Goal: Task Accomplishment & Management: Use online tool/utility

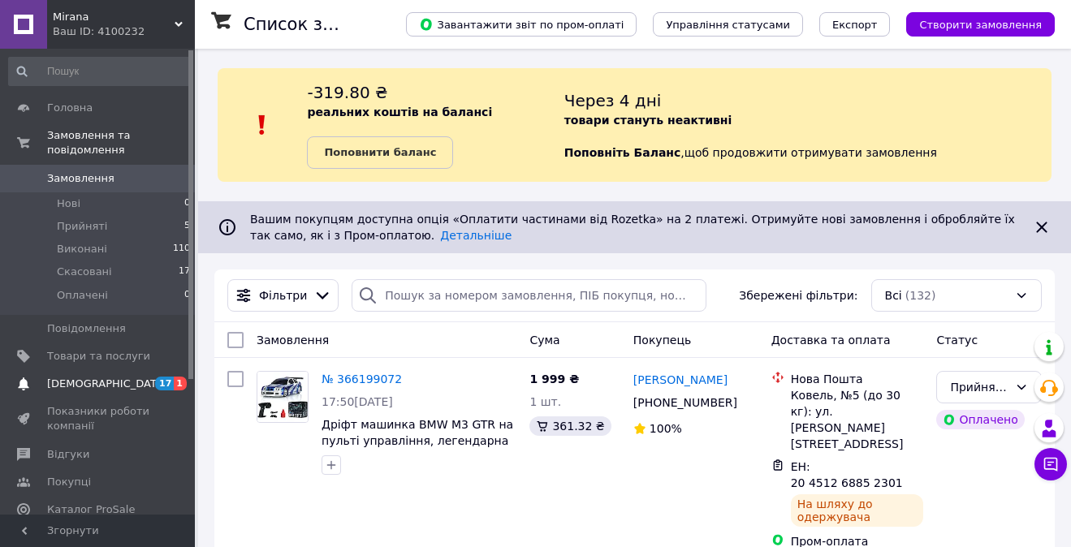
click at [90, 382] on span "[DEMOGRAPHIC_DATA]" at bounding box center [107, 384] width 120 height 15
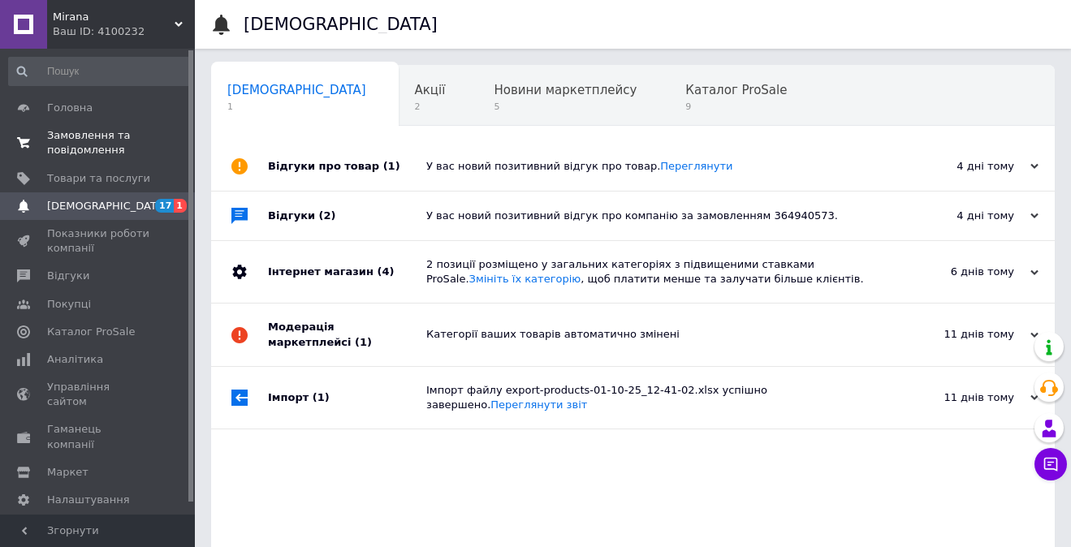
click at [77, 144] on span "Замовлення та повідомлення" at bounding box center [98, 142] width 103 height 29
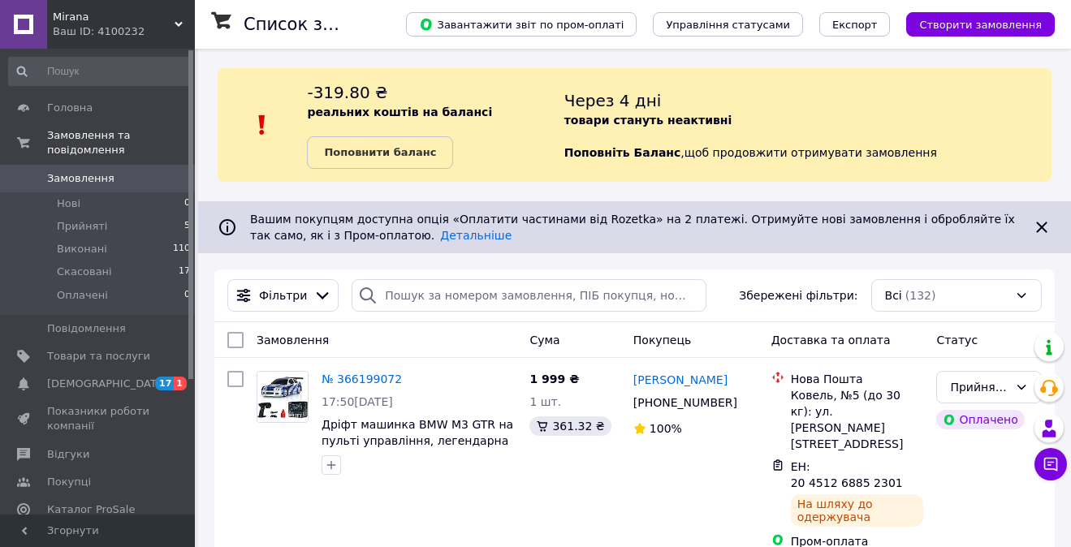
click at [431, 141] on link "Поповнити баланс" at bounding box center [380, 152] width 146 height 32
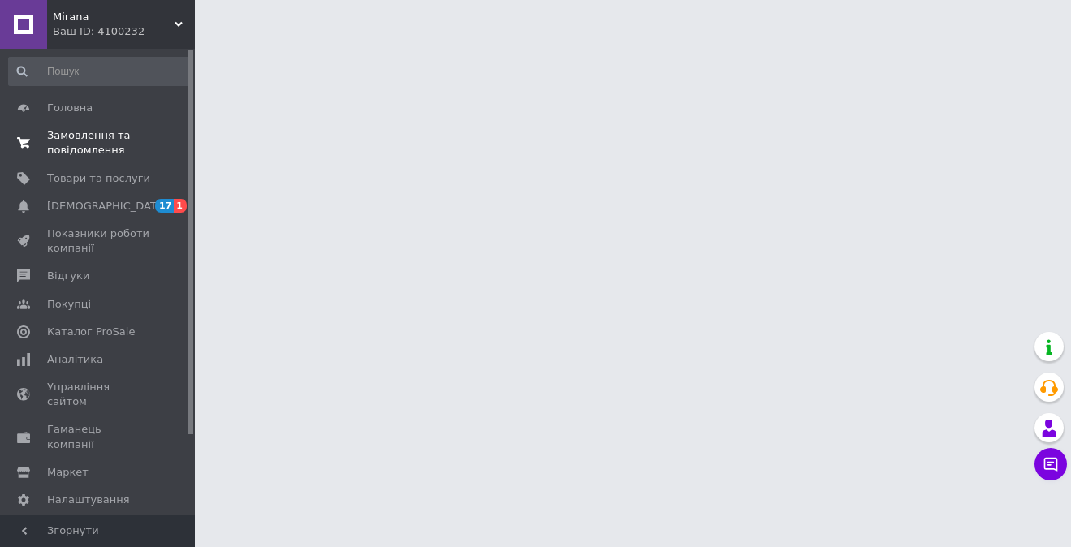
click at [102, 143] on span "Замовлення та повідомлення" at bounding box center [98, 142] width 103 height 29
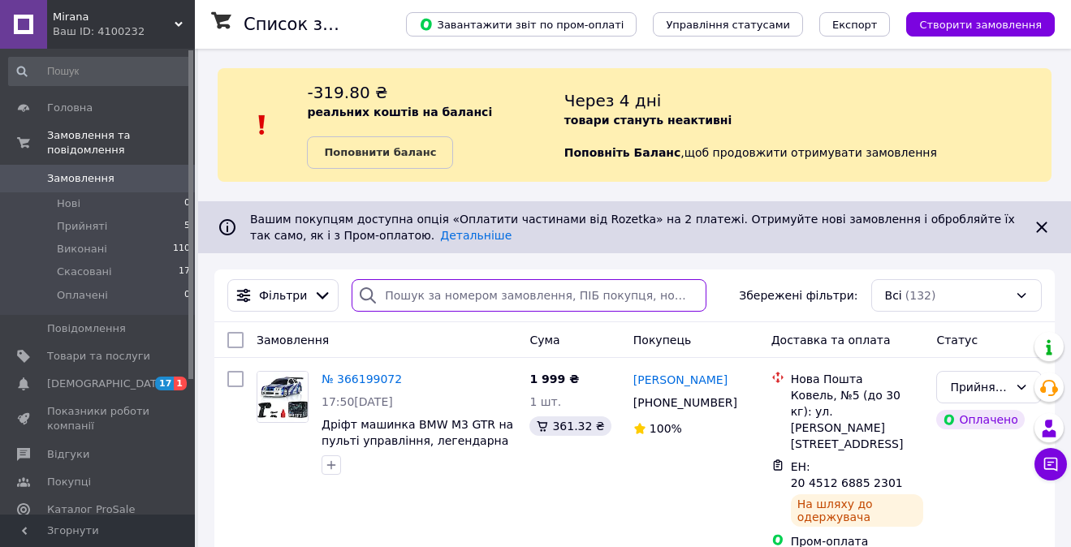
click at [407, 297] on input "search" at bounding box center [528, 295] width 355 height 32
paste input "366162369"
type input "366162369"
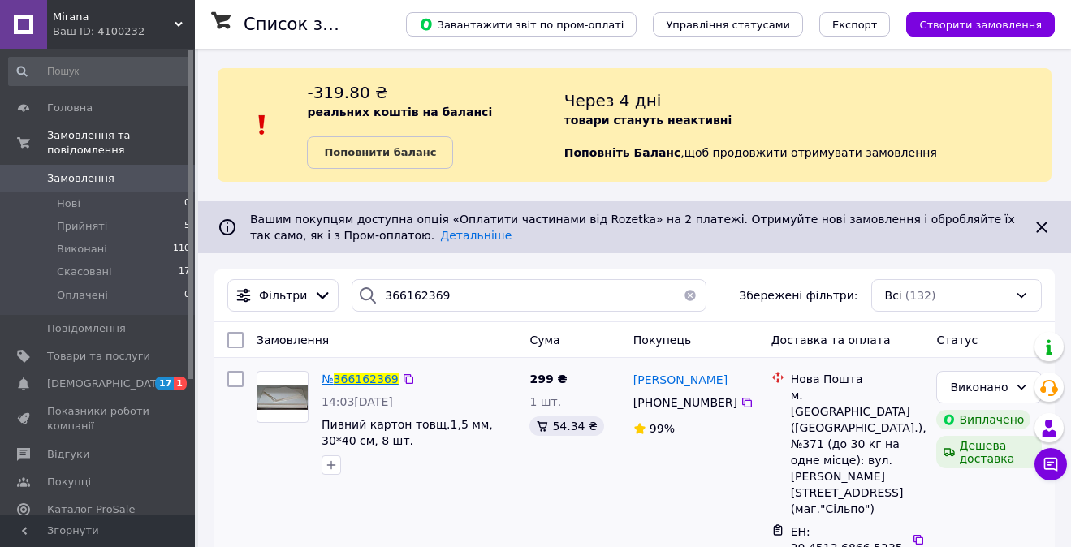
click at [349, 377] on span "366162369" at bounding box center [366, 379] width 65 height 13
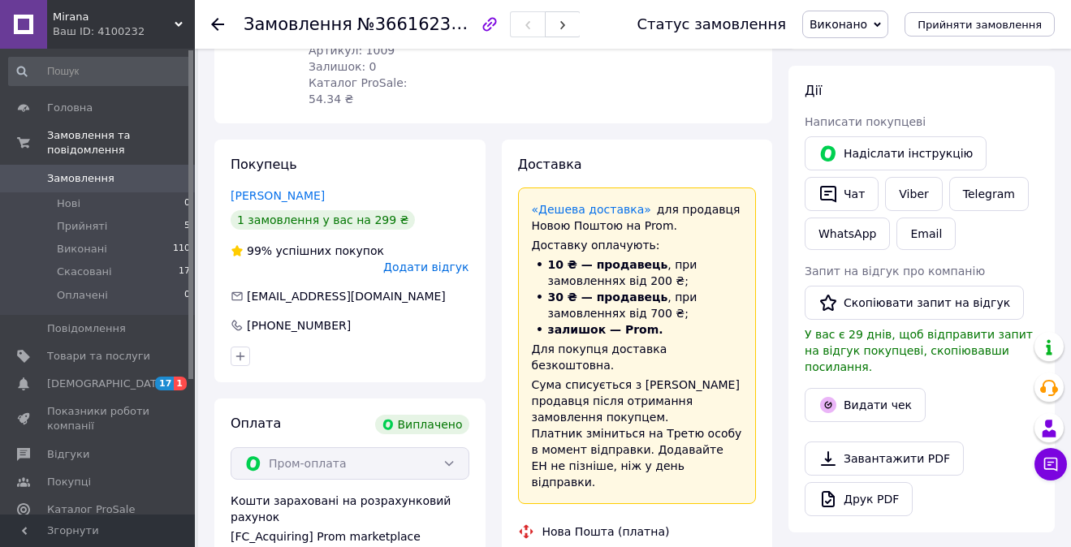
scroll to position [235, 0]
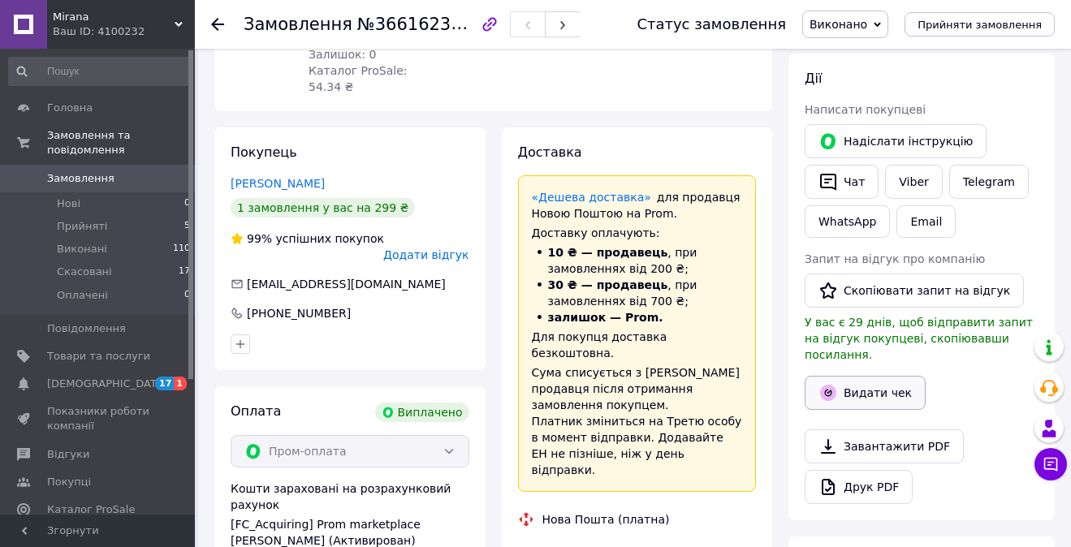
click at [842, 376] on button "Видати чек" at bounding box center [864, 393] width 121 height 34
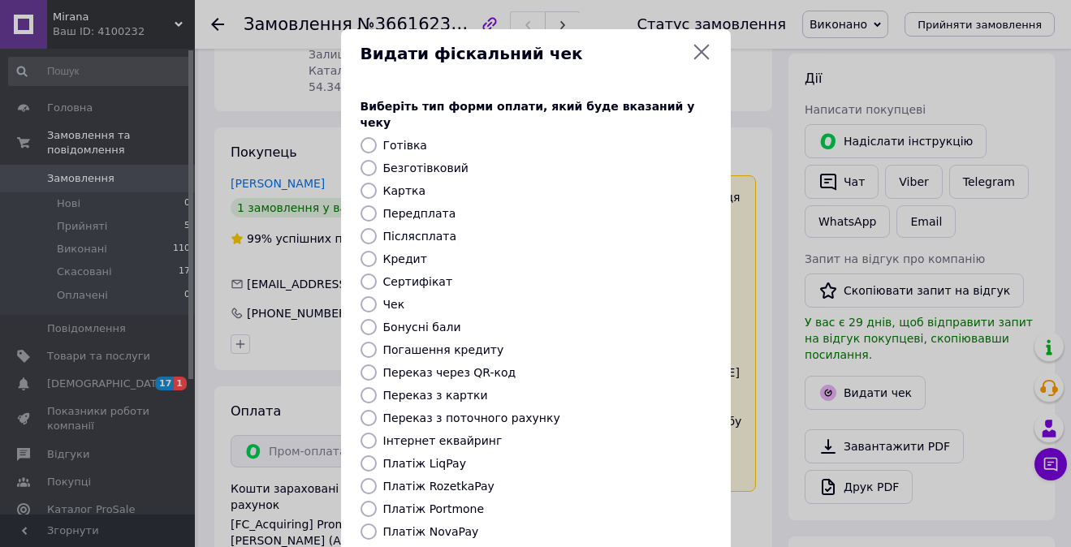
click at [429, 162] on label "Безготівковий" at bounding box center [425, 168] width 85 height 13
click at [377, 160] on input "Безготівковий" at bounding box center [368, 168] width 16 height 16
radio input "true"
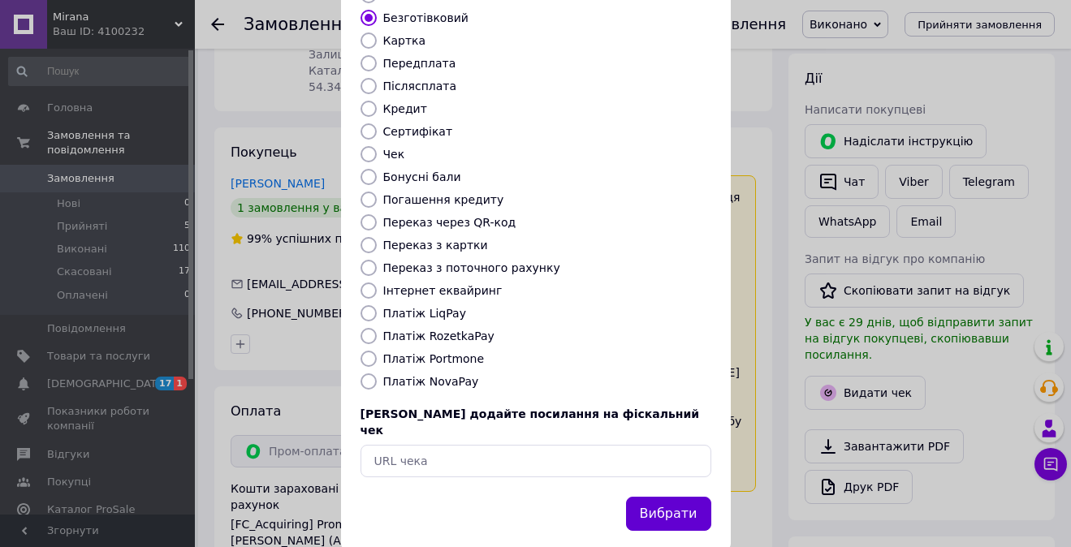
click at [649, 497] on button "Вибрати" at bounding box center [668, 514] width 85 height 35
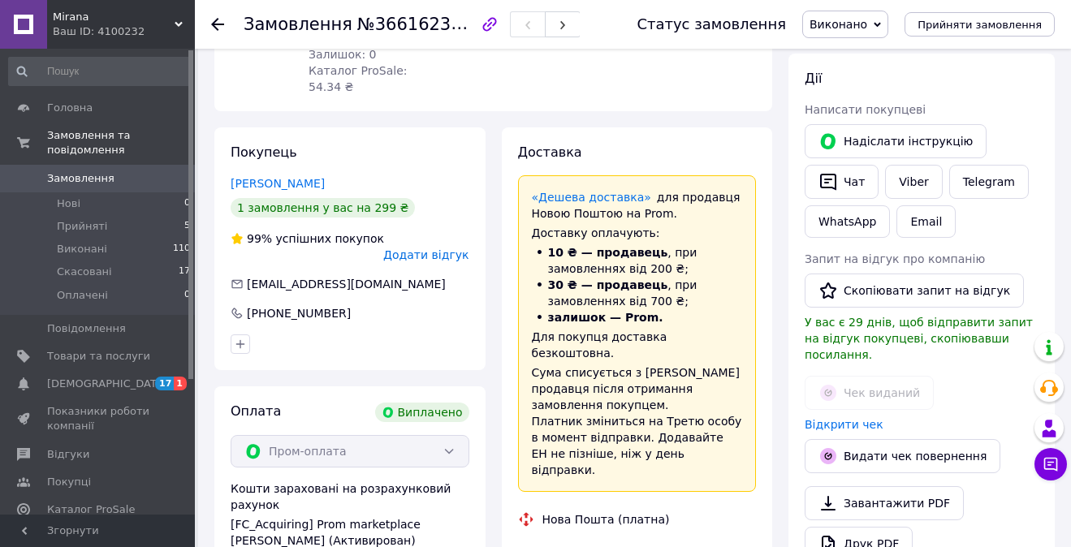
click at [95, 28] on div "Ваш ID: 4100232" at bounding box center [124, 31] width 142 height 15
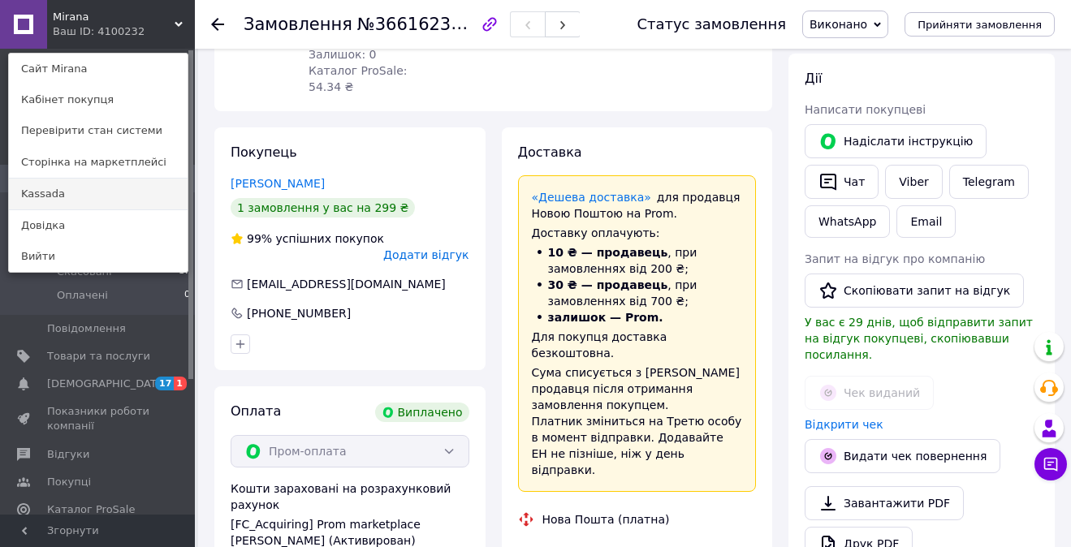
click at [71, 188] on link "Kassada" at bounding box center [98, 194] width 179 height 31
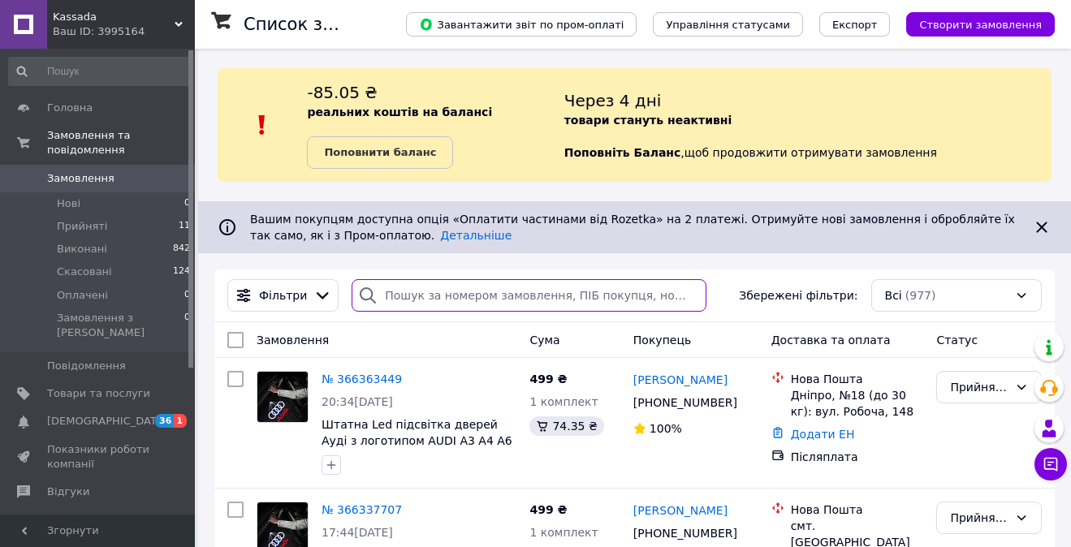
click at [474, 289] on input "search" at bounding box center [528, 295] width 355 height 32
paste input "366094346"
type input "366094346"
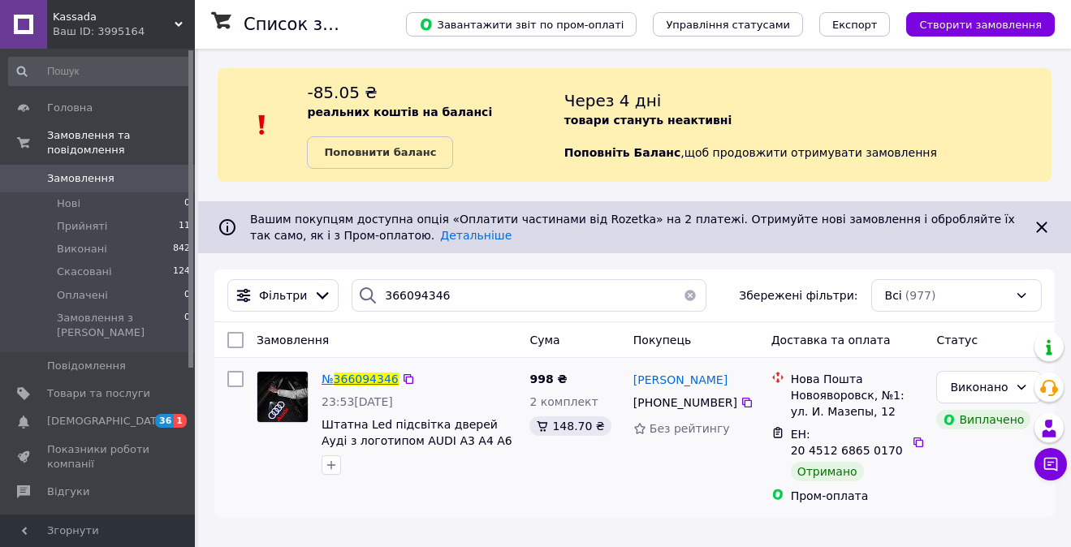
click at [373, 378] on span "366094346" at bounding box center [366, 379] width 65 height 13
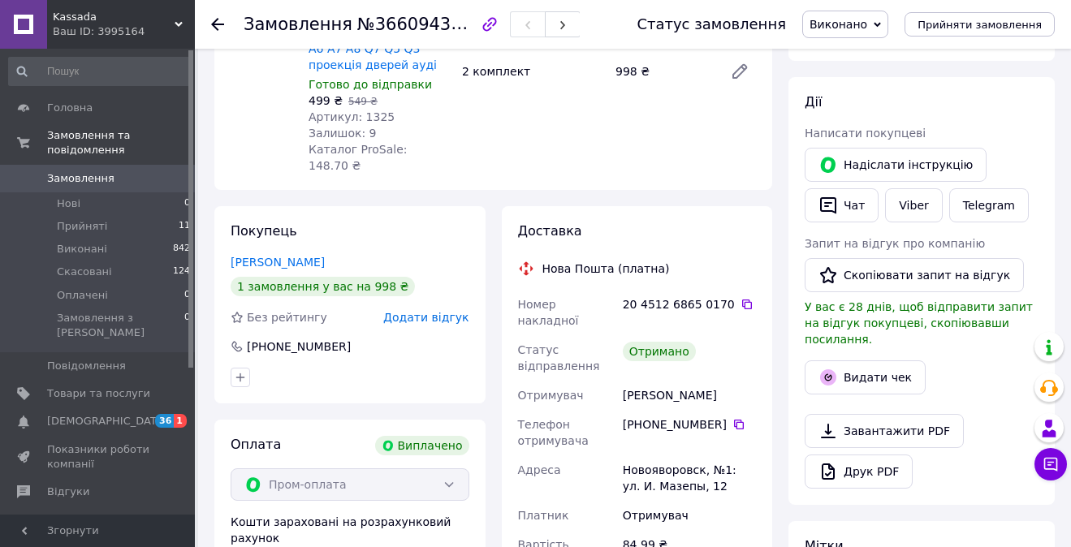
scroll to position [215, 0]
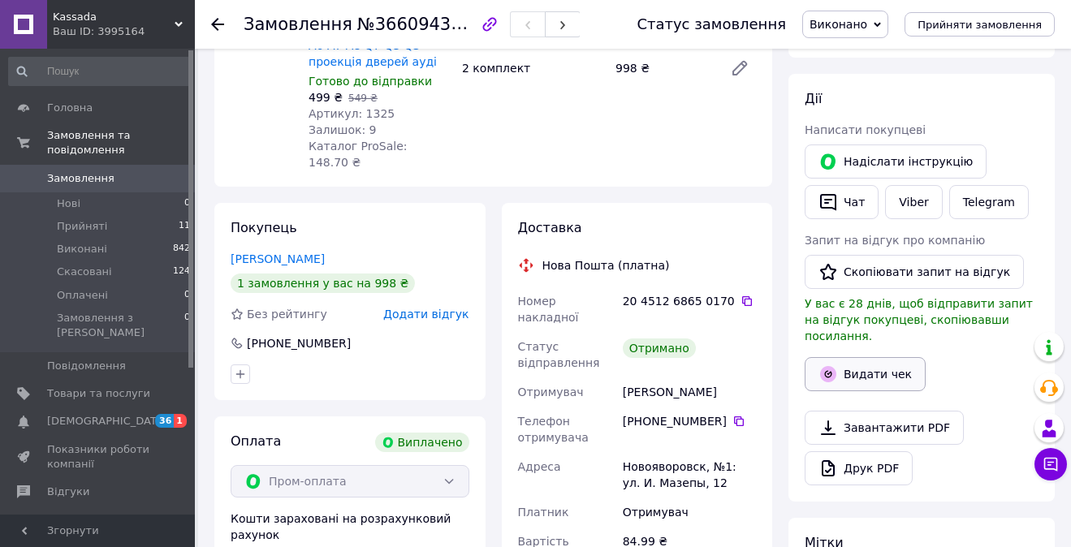
click at [850, 357] on button "Видати чек" at bounding box center [864, 374] width 121 height 34
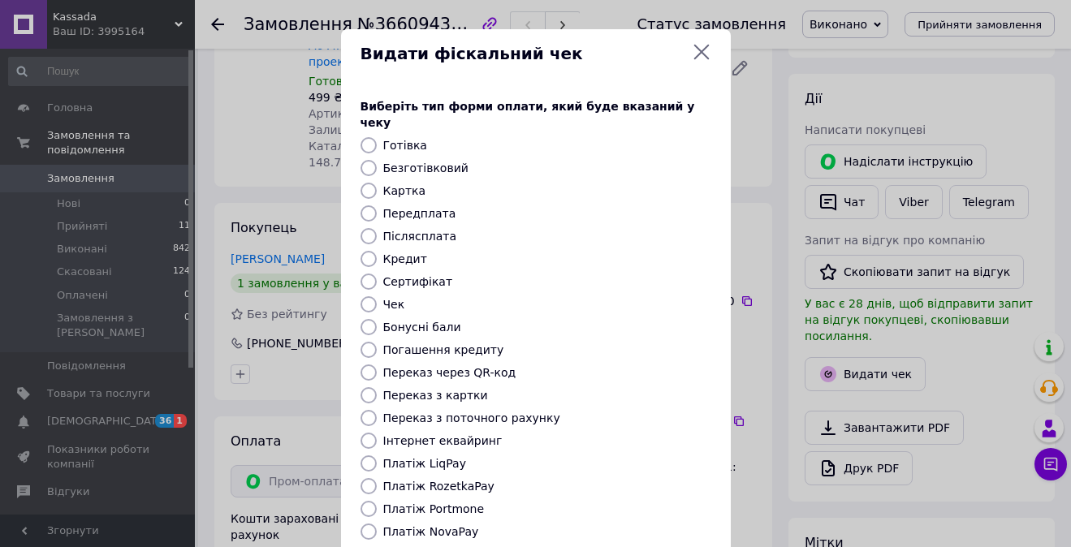
click at [422, 162] on label "Безготівковий" at bounding box center [425, 168] width 85 height 13
click at [377, 160] on input "Безготівковий" at bounding box center [368, 168] width 16 height 16
radio input "true"
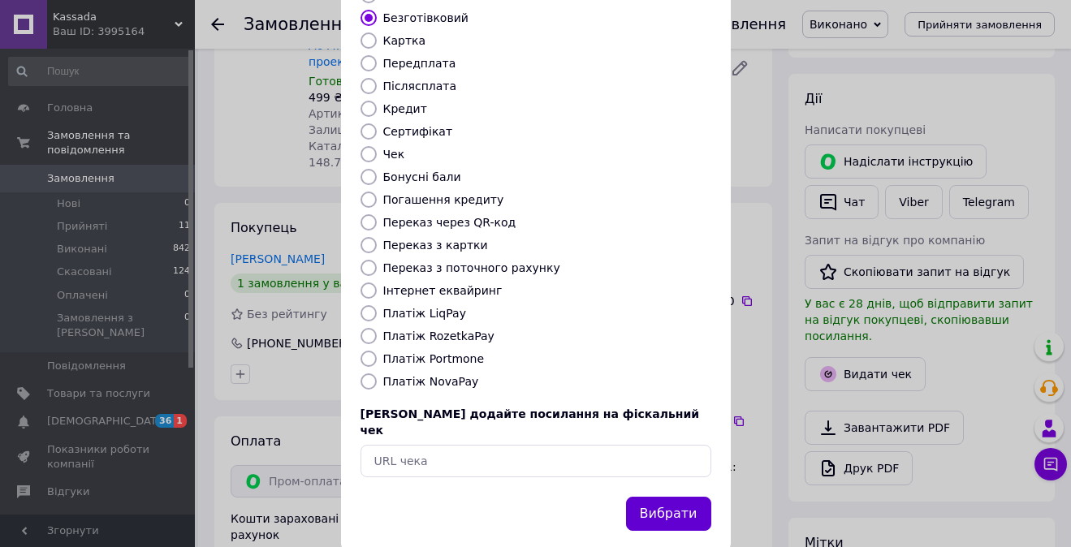
click at [670, 497] on button "Вибрати" at bounding box center [668, 514] width 85 height 35
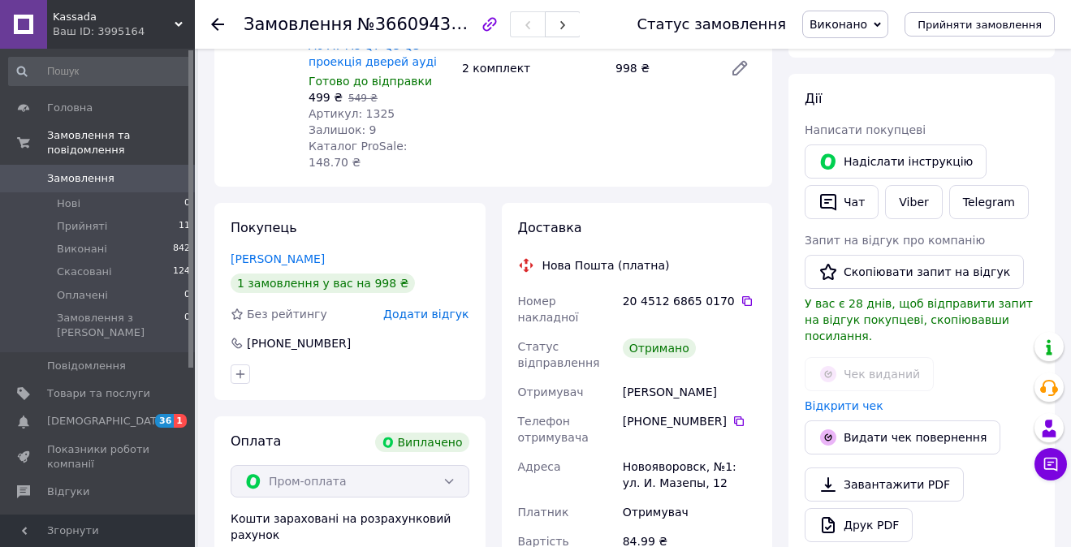
click at [99, 180] on span "Замовлення" at bounding box center [80, 178] width 67 height 15
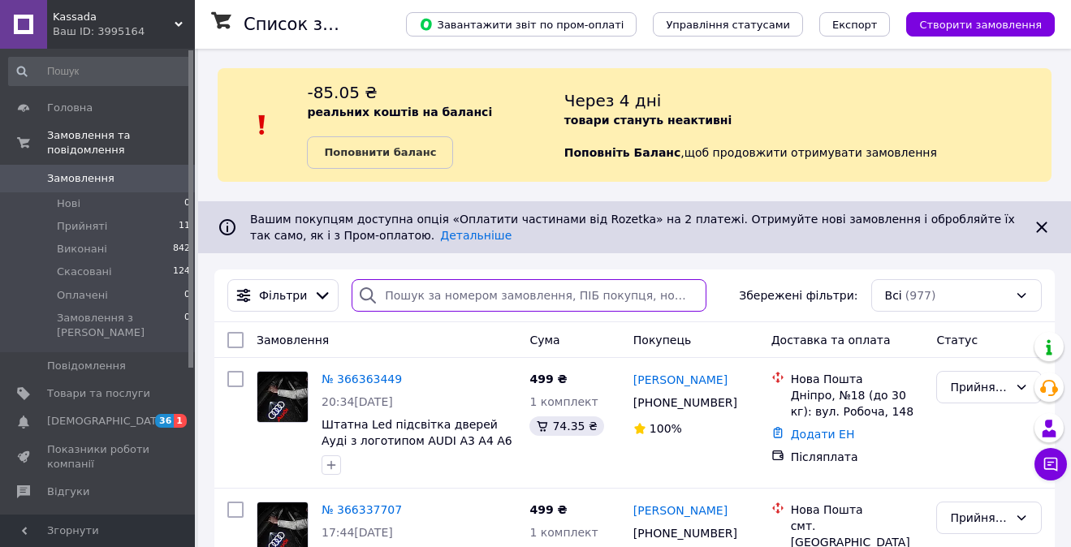
click at [463, 288] on input "search" at bounding box center [528, 295] width 355 height 32
paste input "365965488"
type input "365965488"
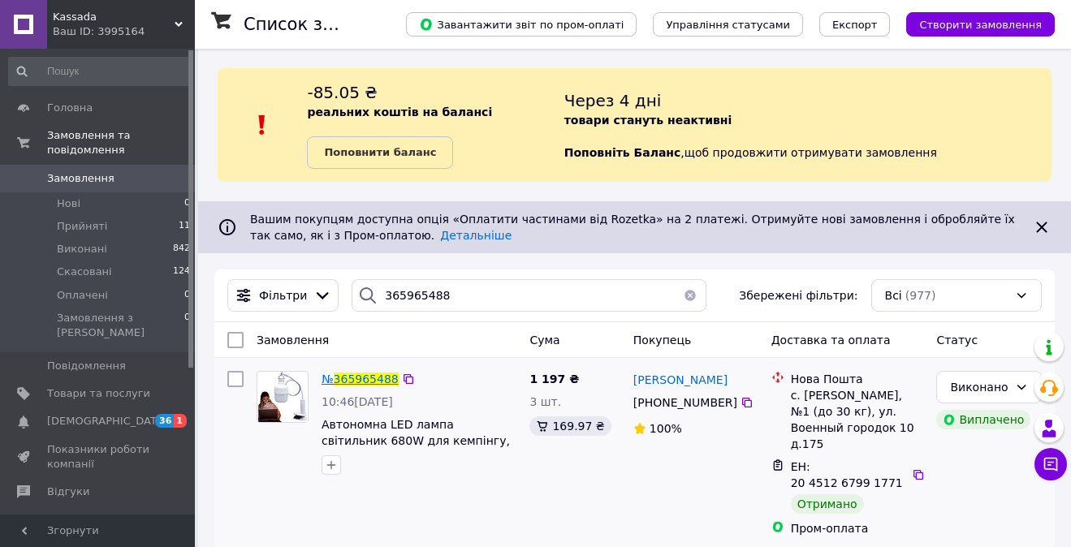
click at [356, 375] on span "365965488" at bounding box center [366, 379] width 65 height 13
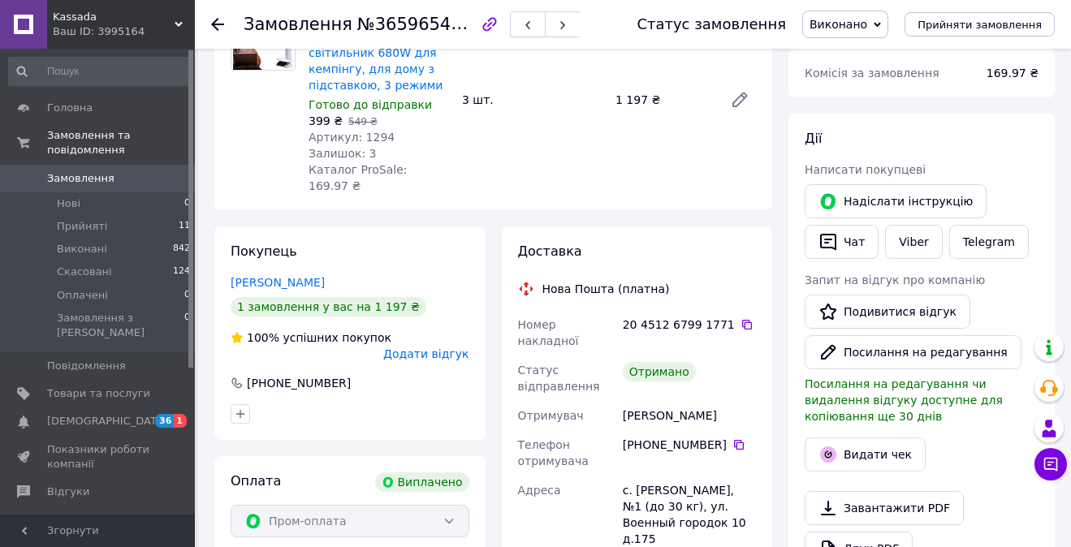
scroll to position [189, 0]
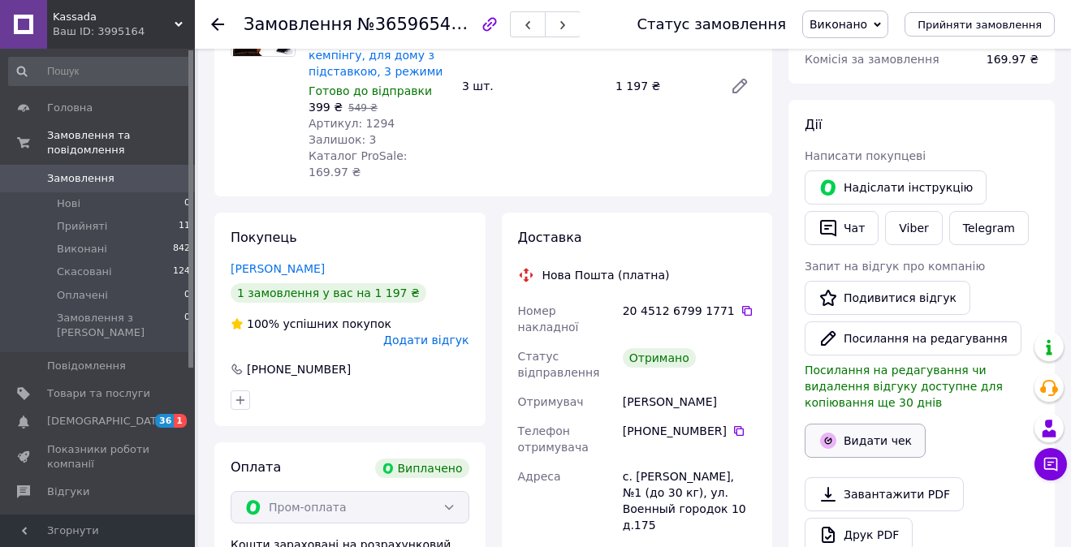
click at [829, 439] on icon "button" at bounding box center [828, 440] width 7 height 7
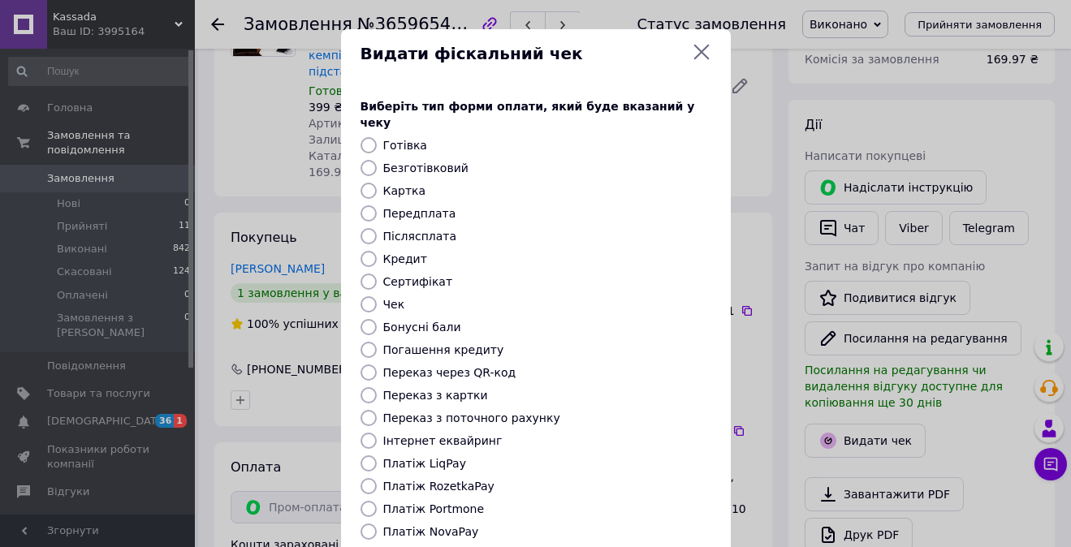
click at [442, 162] on label "Безготівковий" at bounding box center [425, 168] width 85 height 13
click at [377, 160] on input "Безготівковий" at bounding box center [368, 168] width 16 height 16
radio input "true"
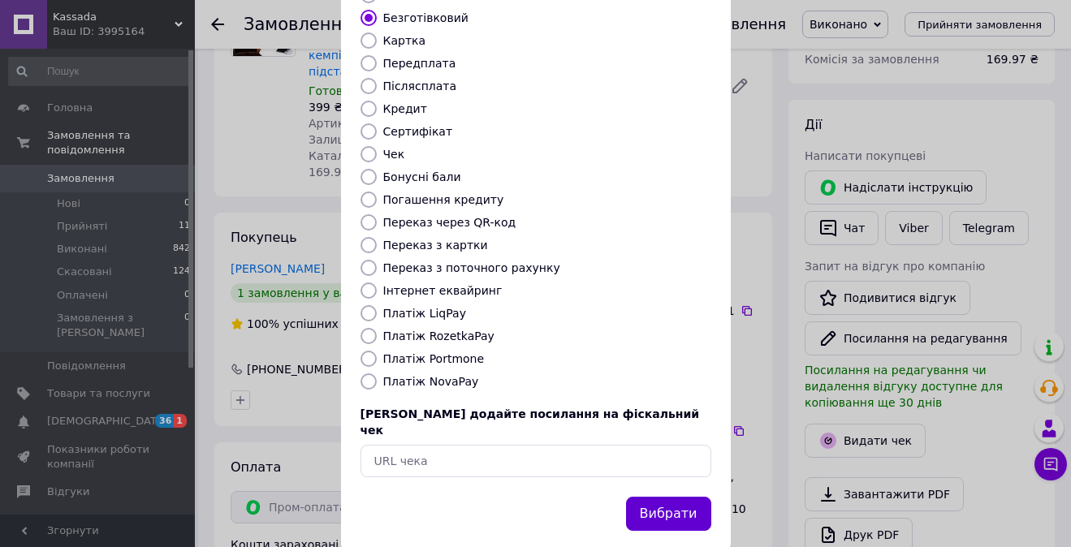
click at [659, 497] on button "Вибрати" at bounding box center [668, 514] width 85 height 35
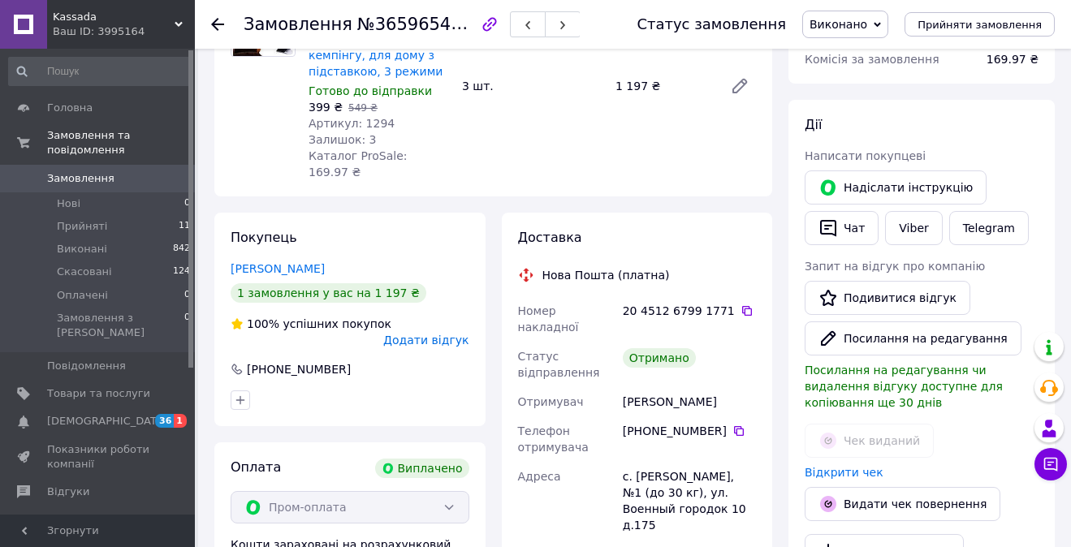
click at [88, 171] on span "Замовлення" at bounding box center [80, 178] width 67 height 15
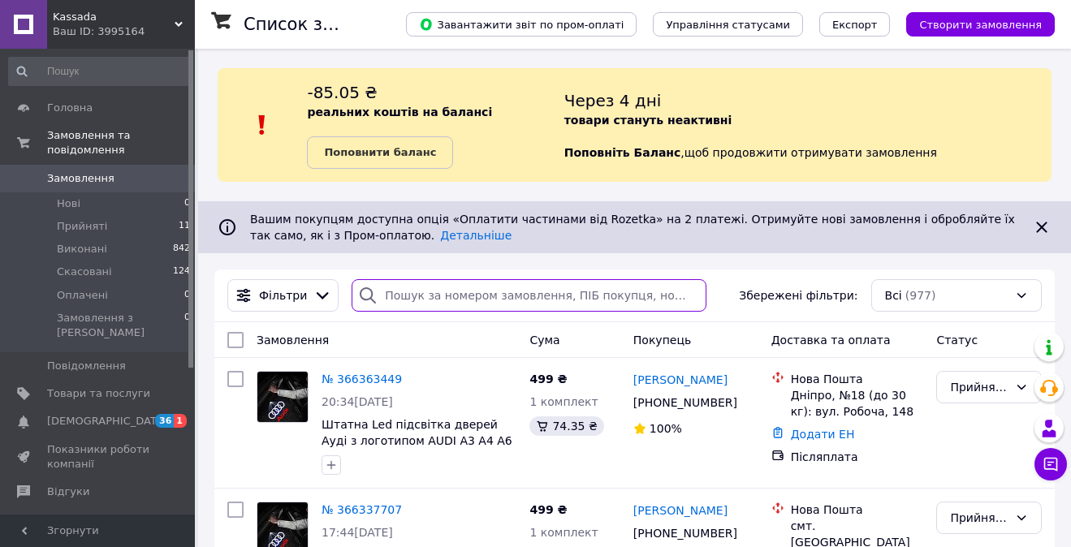
click at [438, 291] on input "search" at bounding box center [528, 295] width 355 height 32
paste input "365875517"
type input "365875517"
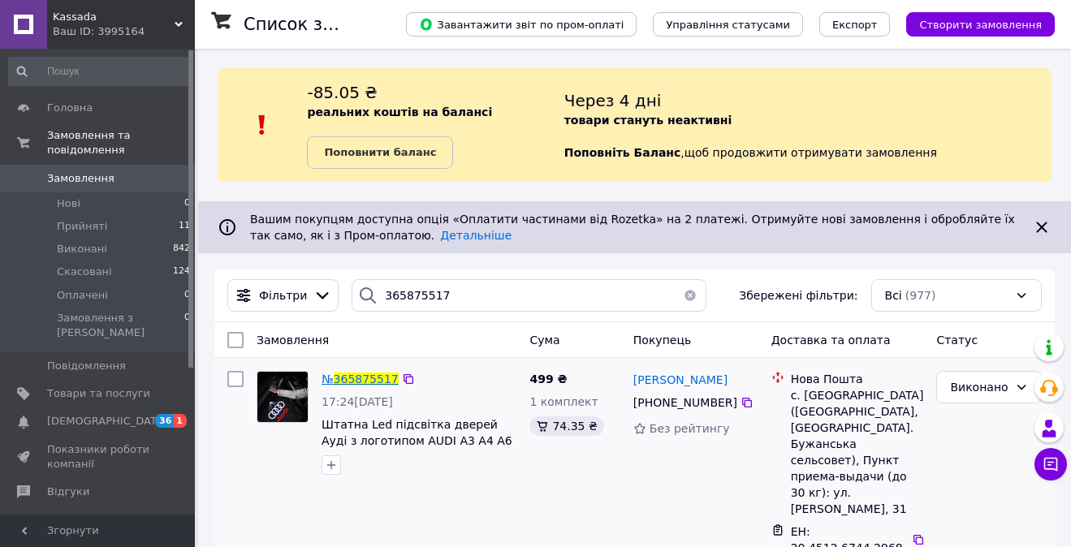
click at [358, 376] on span "365875517" at bounding box center [366, 379] width 65 height 13
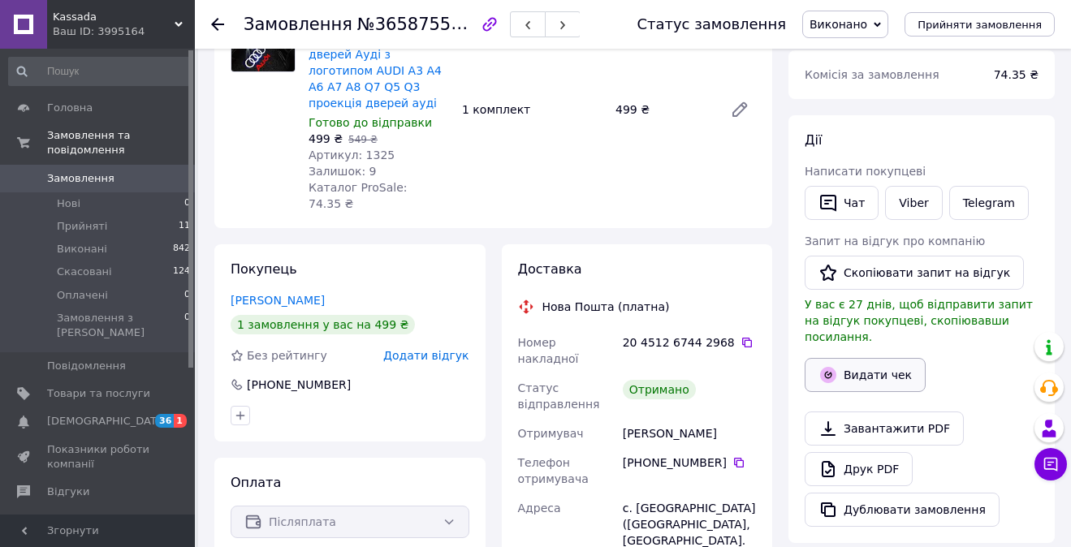
scroll to position [192, 0]
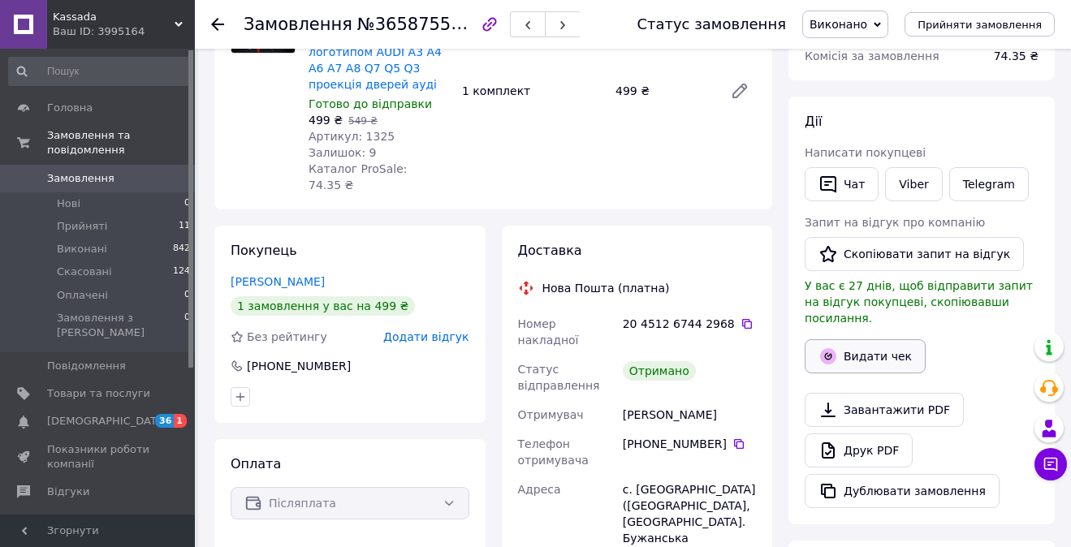
click at [857, 342] on button "Видати чек" at bounding box center [864, 356] width 121 height 34
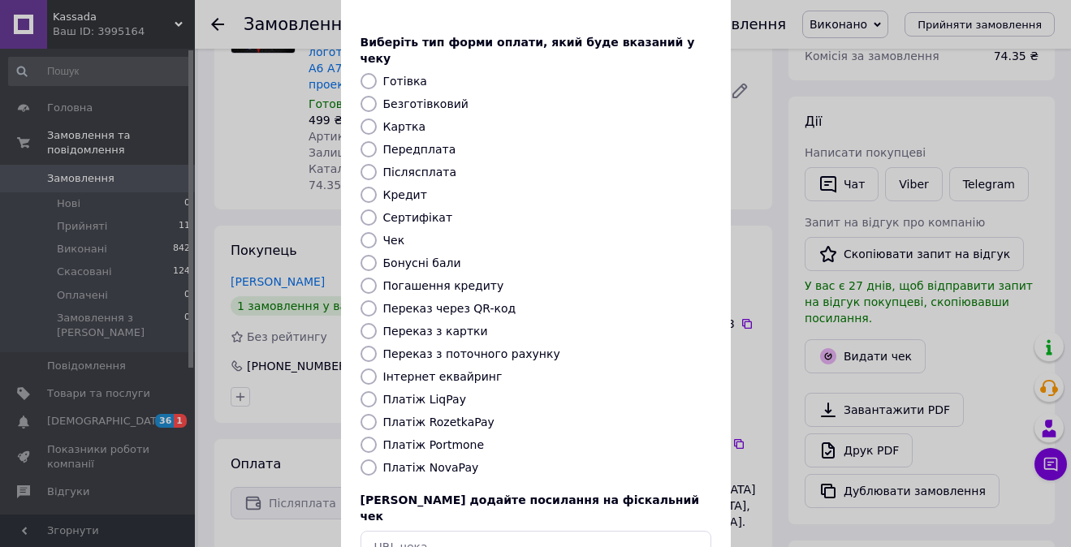
scroll to position [150, 0]
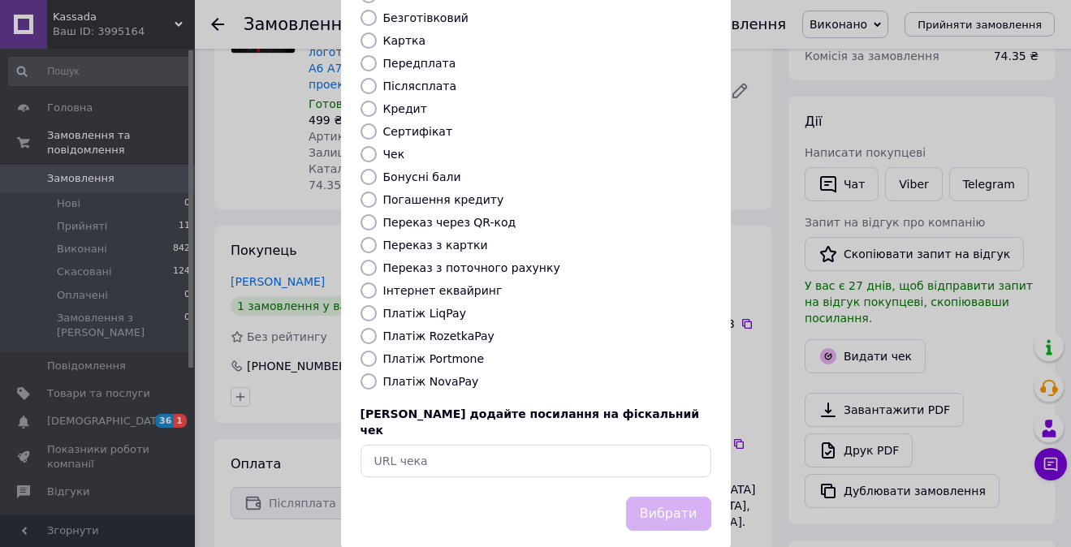
click at [413, 375] on label "Платіж NovaPay" at bounding box center [431, 381] width 96 height 13
click at [377, 373] on input "Платіж NovaPay" at bounding box center [368, 381] width 16 height 16
radio input "true"
click at [657, 497] on button "Вибрати" at bounding box center [668, 514] width 85 height 35
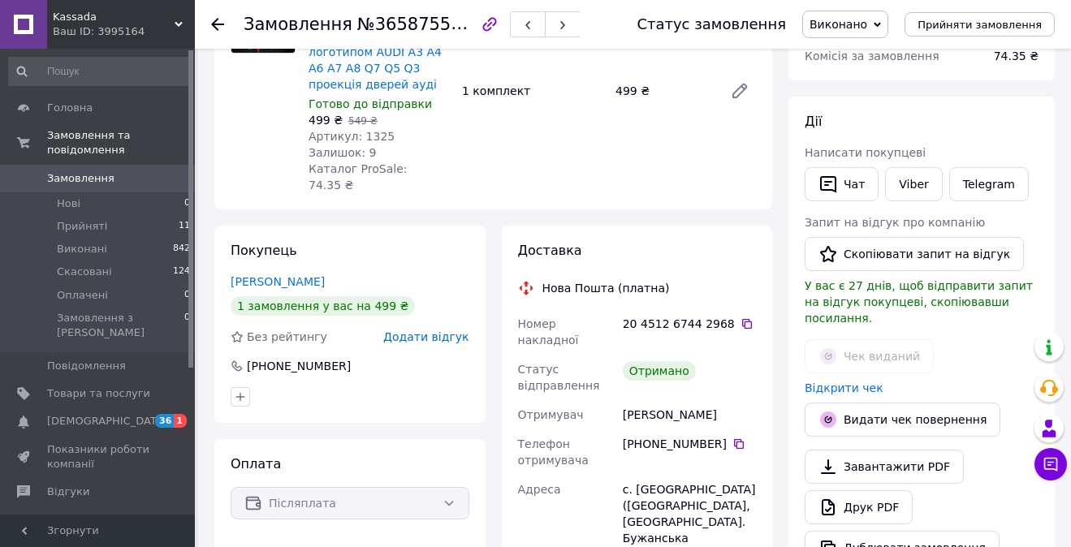
click at [93, 179] on span "Замовлення" at bounding box center [80, 178] width 67 height 15
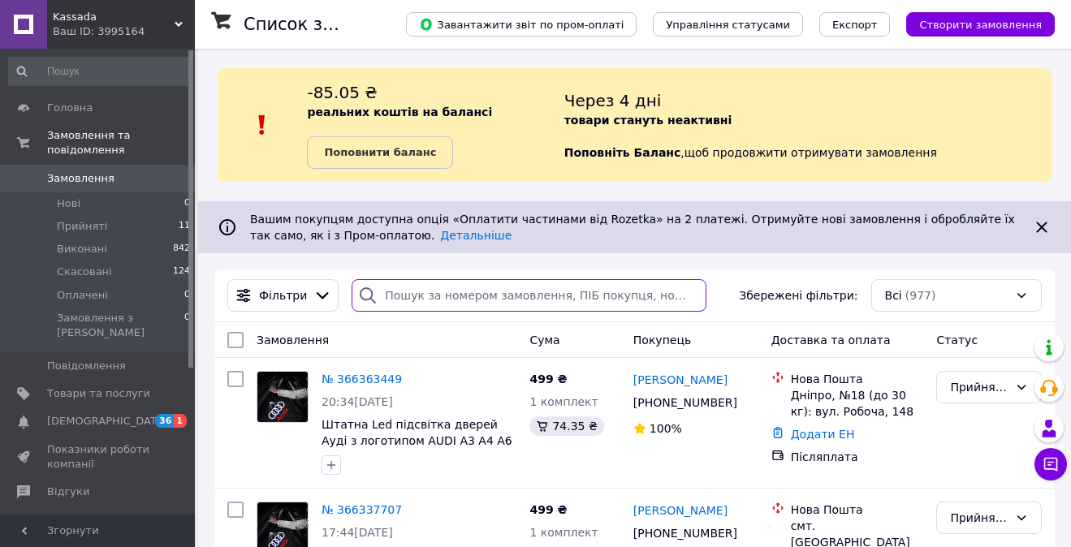
click at [450, 288] on input "search" at bounding box center [528, 295] width 355 height 32
paste input "364918716"
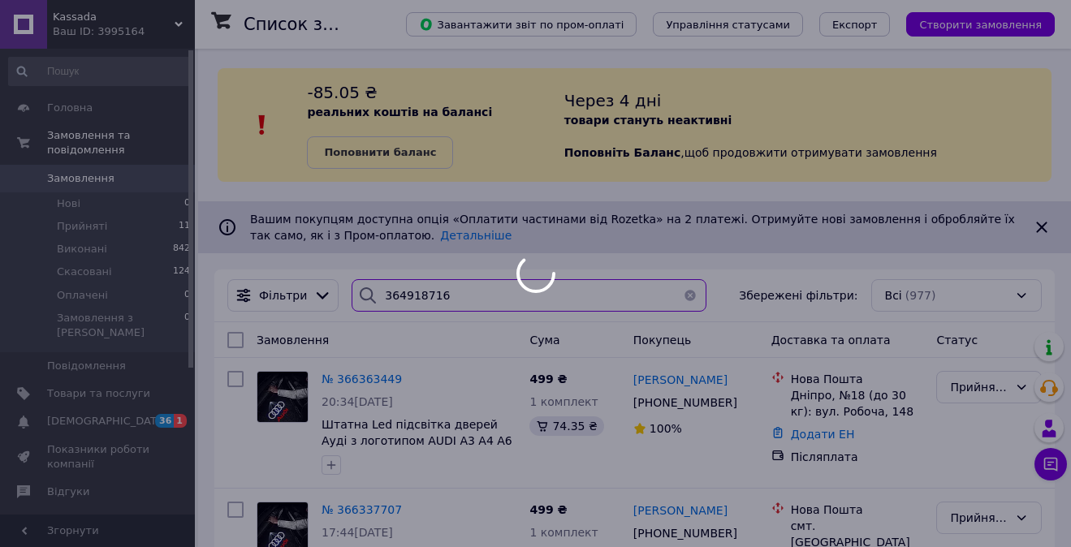
type input "364918716"
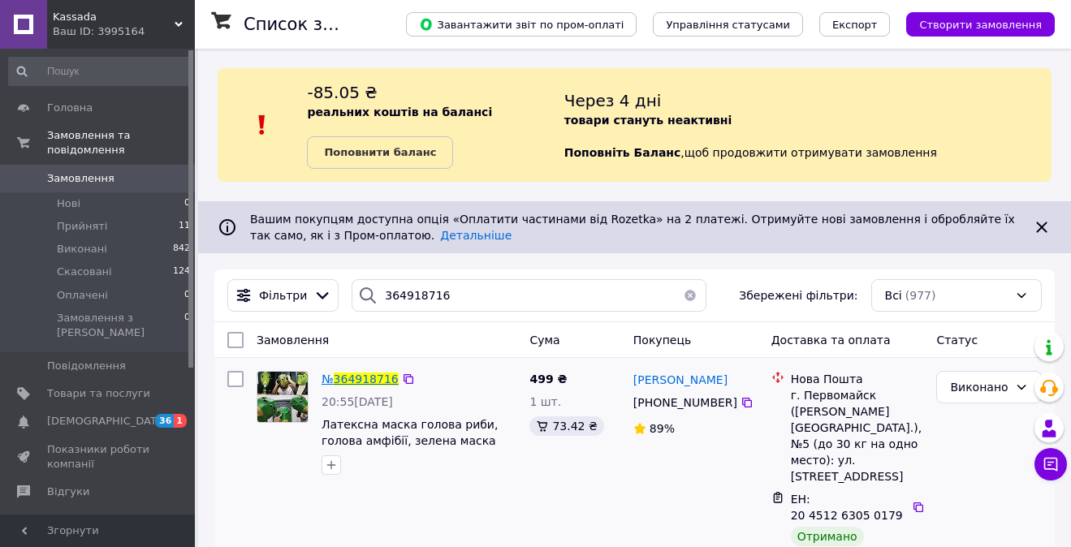
click at [353, 381] on span "364918716" at bounding box center [366, 379] width 65 height 13
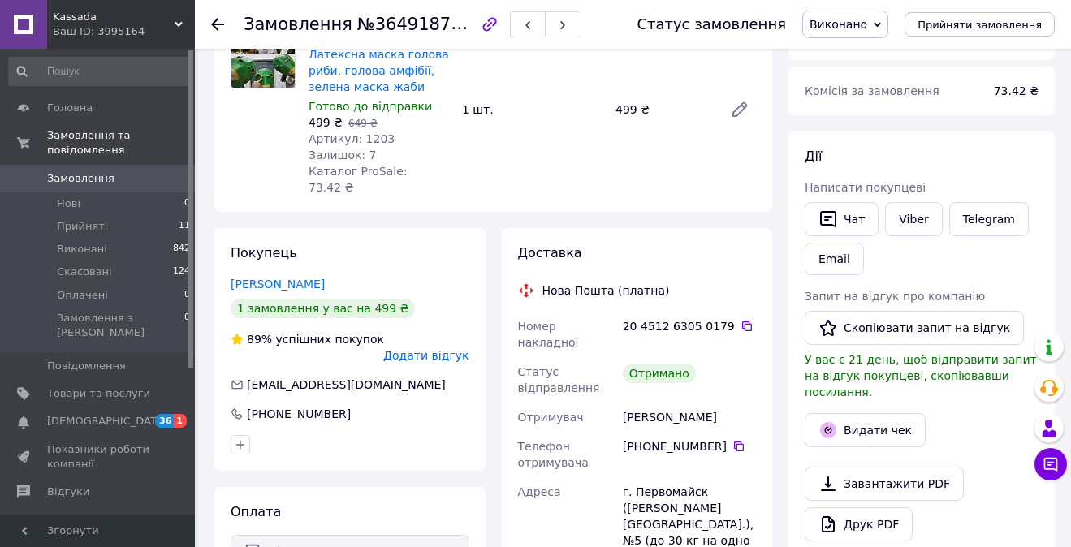
scroll to position [161, 0]
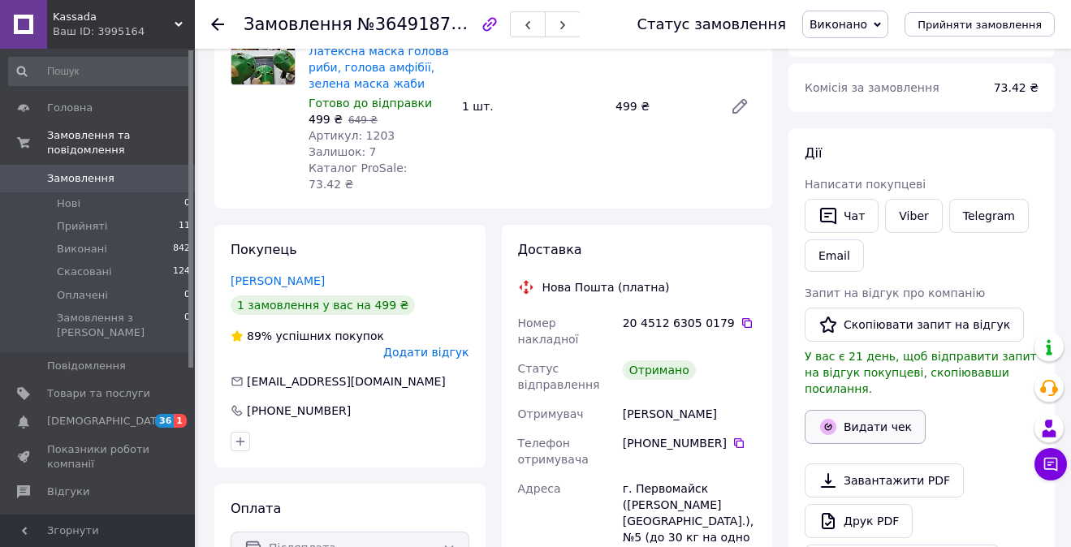
click at [847, 412] on button "Видати чек" at bounding box center [864, 427] width 121 height 34
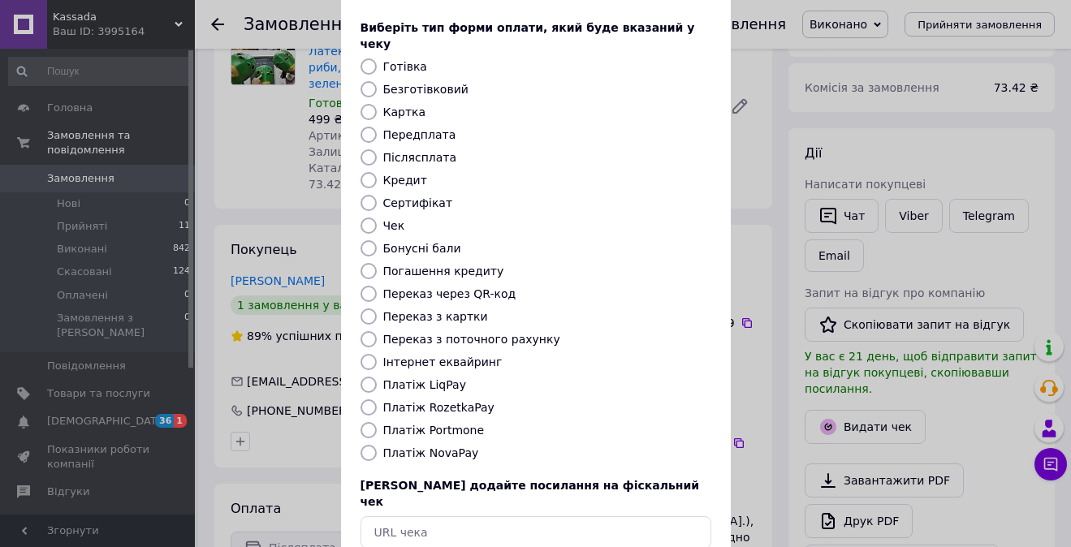
scroll to position [150, 0]
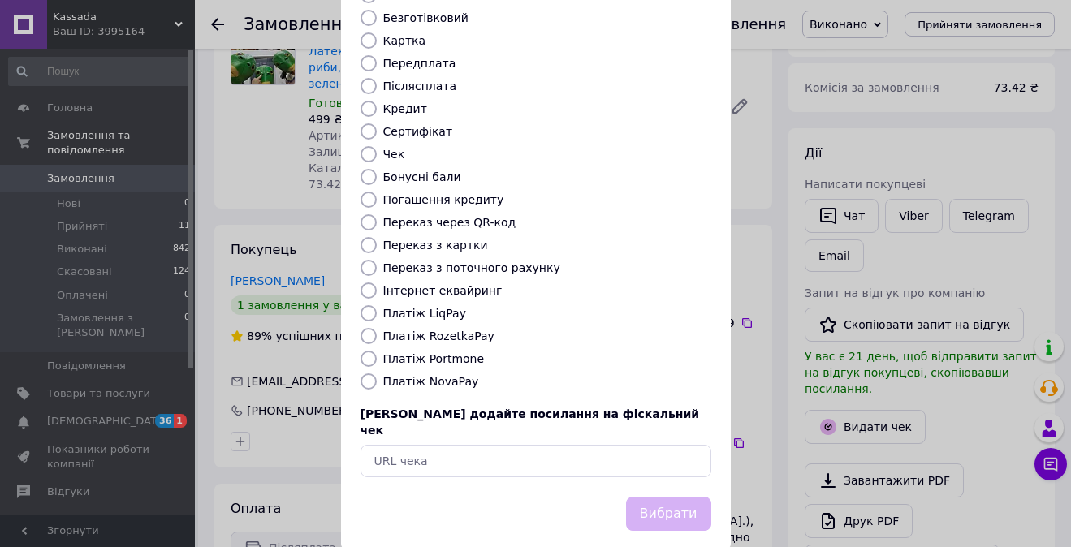
click at [432, 375] on label "Платіж NovaPay" at bounding box center [431, 381] width 96 height 13
click at [377, 373] on input "Платіж NovaPay" at bounding box center [368, 381] width 16 height 16
radio input "true"
click at [656, 497] on button "Вибрати" at bounding box center [668, 514] width 85 height 35
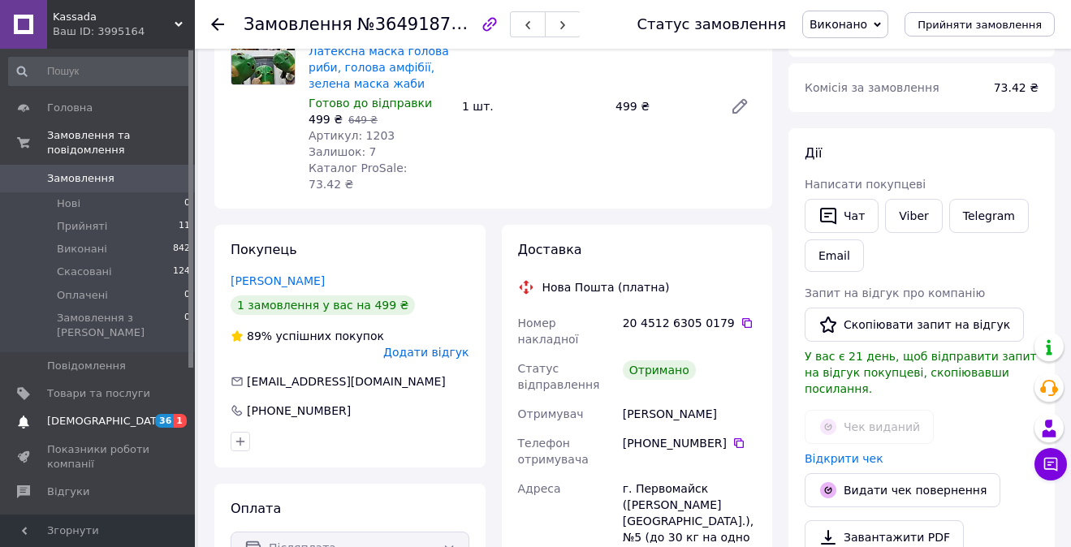
click at [93, 414] on span "[DEMOGRAPHIC_DATA]" at bounding box center [107, 421] width 120 height 15
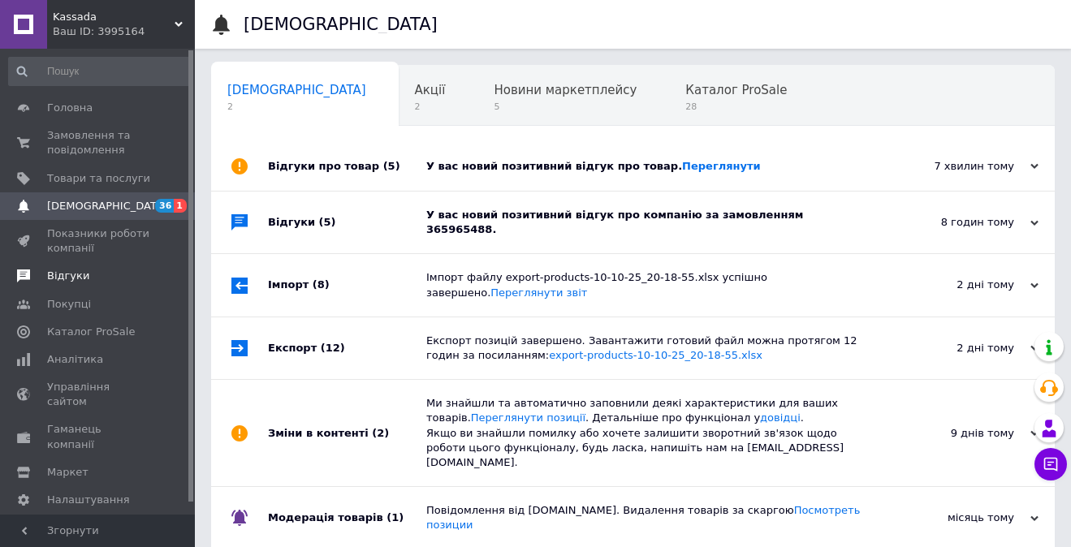
click at [78, 276] on span "Відгуки" at bounding box center [68, 276] width 42 height 15
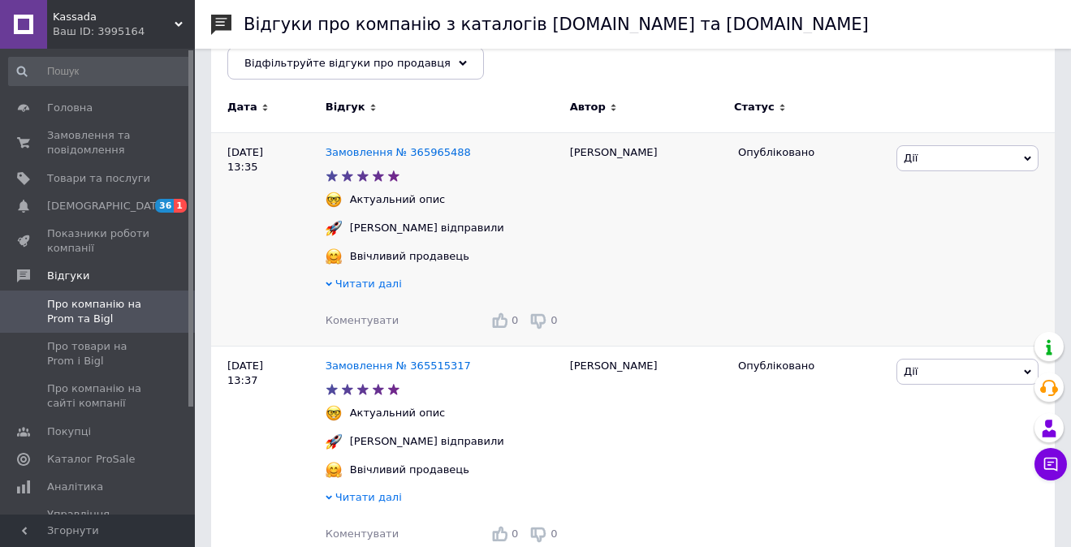
scroll to position [238, 0]
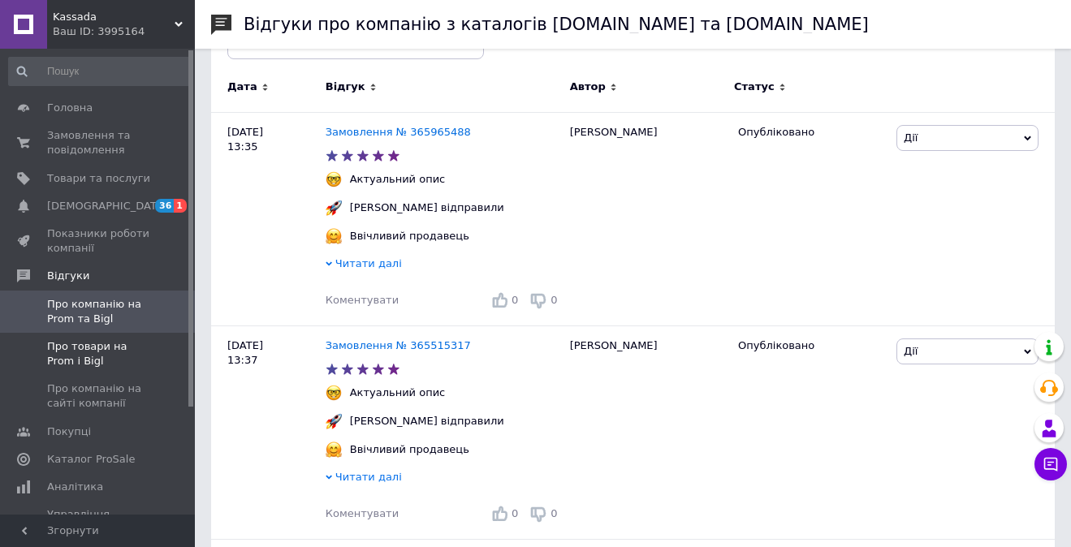
click at [102, 343] on span "Про товари на Prom і Bigl" at bounding box center [98, 353] width 103 height 29
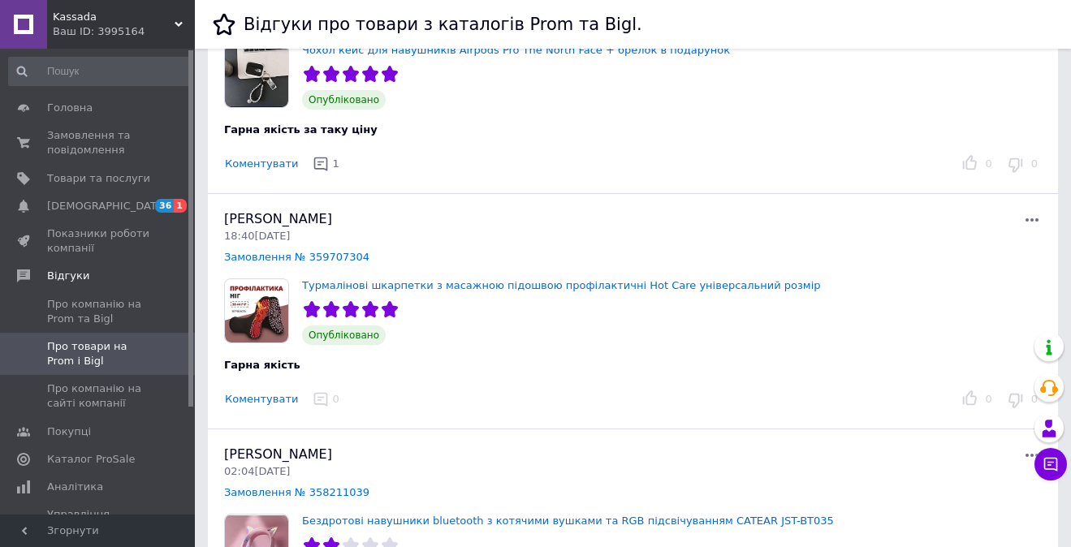
scroll to position [1121, 0]
